Goal: Transaction & Acquisition: Purchase product/service

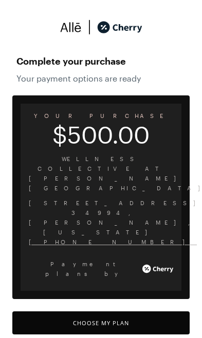
scroll to position [849, 0]
click at [150, 312] on button "Choose My Plan" at bounding box center [100, 323] width 177 height 23
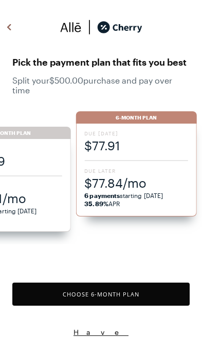
click at [143, 295] on button "Choose 6 -Month Plan" at bounding box center [100, 294] width 177 height 23
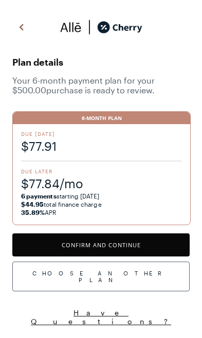
click at [154, 246] on button "Confirm and Continue" at bounding box center [100, 245] width 177 height 23
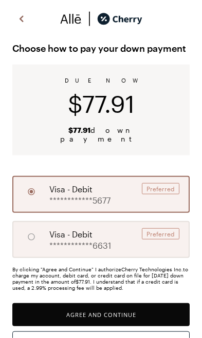
scroll to position [12, 0]
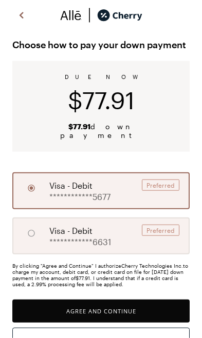
click at [176, 181] on div "Preferred" at bounding box center [160, 185] width 37 height 11
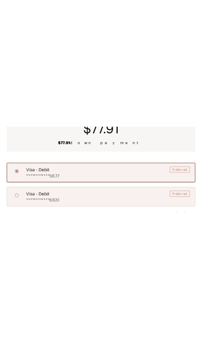
scroll to position [0, 0]
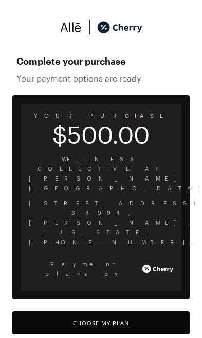
click at [126, 312] on button "Choose My Plan" at bounding box center [100, 323] width 177 height 23
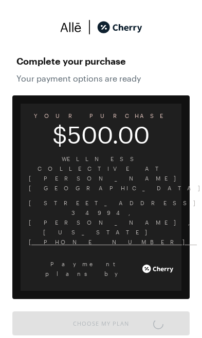
scroll to position [4, 0]
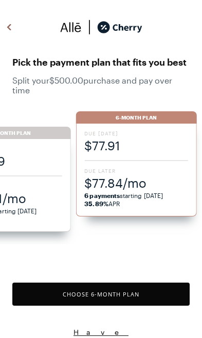
scroll to position [849, 0]
click at [158, 187] on span "$77.84/mo" at bounding box center [136, 183] width 104 height 17
click at [111, 300] on button "Choose 6 -Month Plan" at bounding box center [100, 294] width 177 height 23
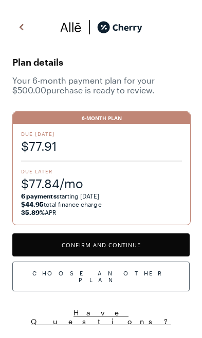
click at [137, 241] on button "Confirm and Continue" at bounding box center [100, 245] width 177 height 23
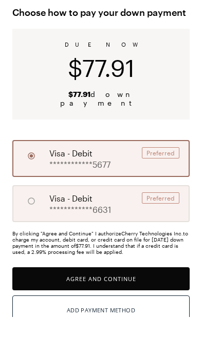
scroll to position [23, 0]
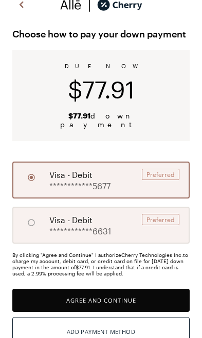
click at [119, 326] on div "Add Payment Method" at bounding box center [101, 332] width 68 height 13
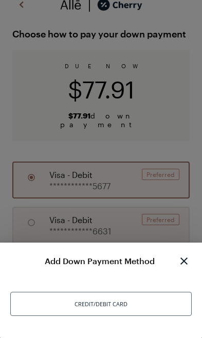
click at [113, 316] on div "Credit/Debit Card" at bounding box center [101, 304] width 182 height 24
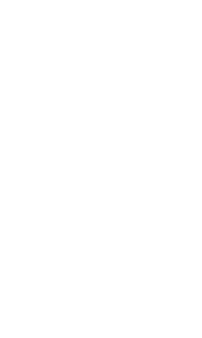
scroll to position [258, 0]
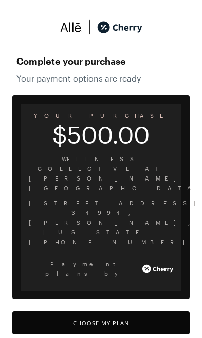
click at [113, 312] on button "Choose My Plan" at bounding box center [100, 323] width 177 height 23
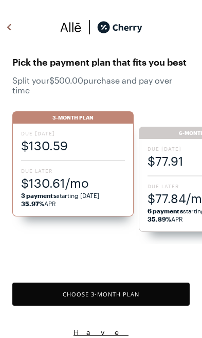
click at [181, 192] on span "$77.84/mo" at bounding box center [199, 198] width 104 height 17
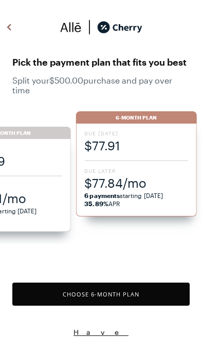
click at [110, 304] on button "Choose 6 -Month Plan" at bounding box center [100, 294] width 177 height 23
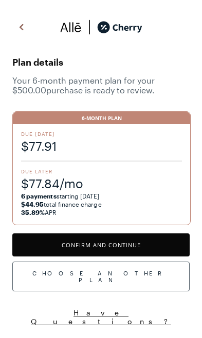
scroll to position [1145, 0]
click at [121, 249] on button "Confirm and Continue" at bounding box center [100, 245] width 177 height 23
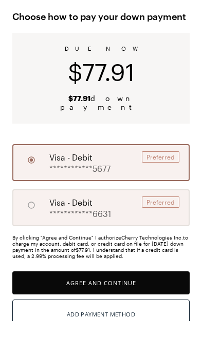
scroll to position [23, 0]
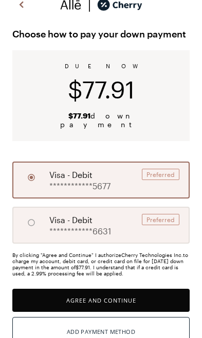
click at [112, 330] on div "Add Payment Method" at bounding box center [101, 332] width 68 height 13
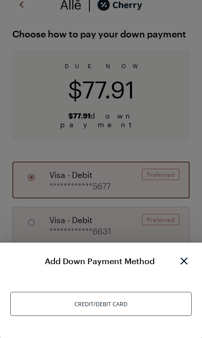
click at [111, 316] on div "Credit/Debit Card" at bounding box center [101, 304] width 182 height 24
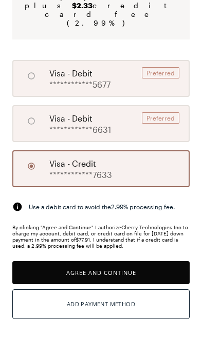
scroll to position [148, 0]
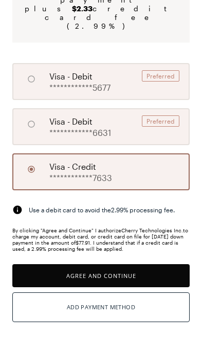
click at [138, 264] on button "Agree and Continue" at bounding box center [100, 275] width 177 height 23
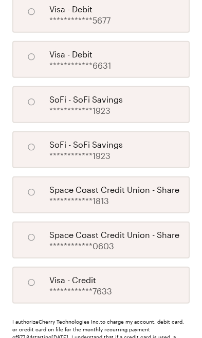
scroll to position [385, 0]
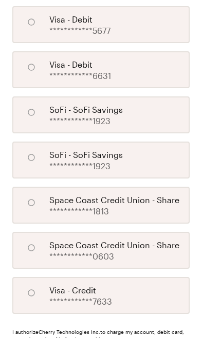
click at [31, 287] on input "A" at bounding box center [31, 293] width 17 height 17
radio input "true"
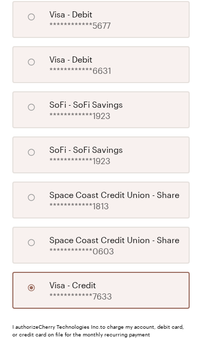
scroll to position [451, 0]
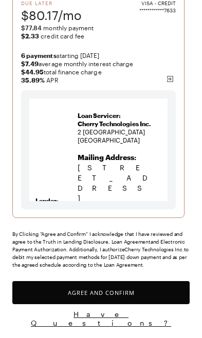
scroll to position [126, 0]
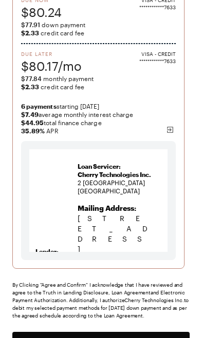
click at [150, 338] on button "Agree and Confirm" at bounding box center [100, 343] width 177 height 23
